Goal: Task Accomplishment & Management: Complete application form

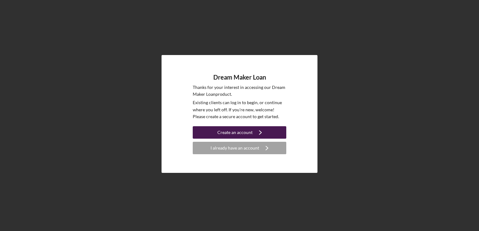
click at [210, 133] on button "Create an account Icon/Navigate" at bounding box center [239, 132] width 93 height 12
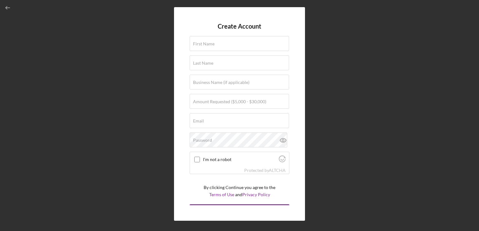
drag, startPoint x: 56, startPoint y: 50, endPoint x: 38, endPoint y: 35, distance: 23.3
click at [56, 50] on div "Create Account First Name Last Name Business Name (if applicable) Amount Reques…" at bounding box center [239, 114] width 472 height 228
